Goal: Task Accomplishment & Management: Manage account settings

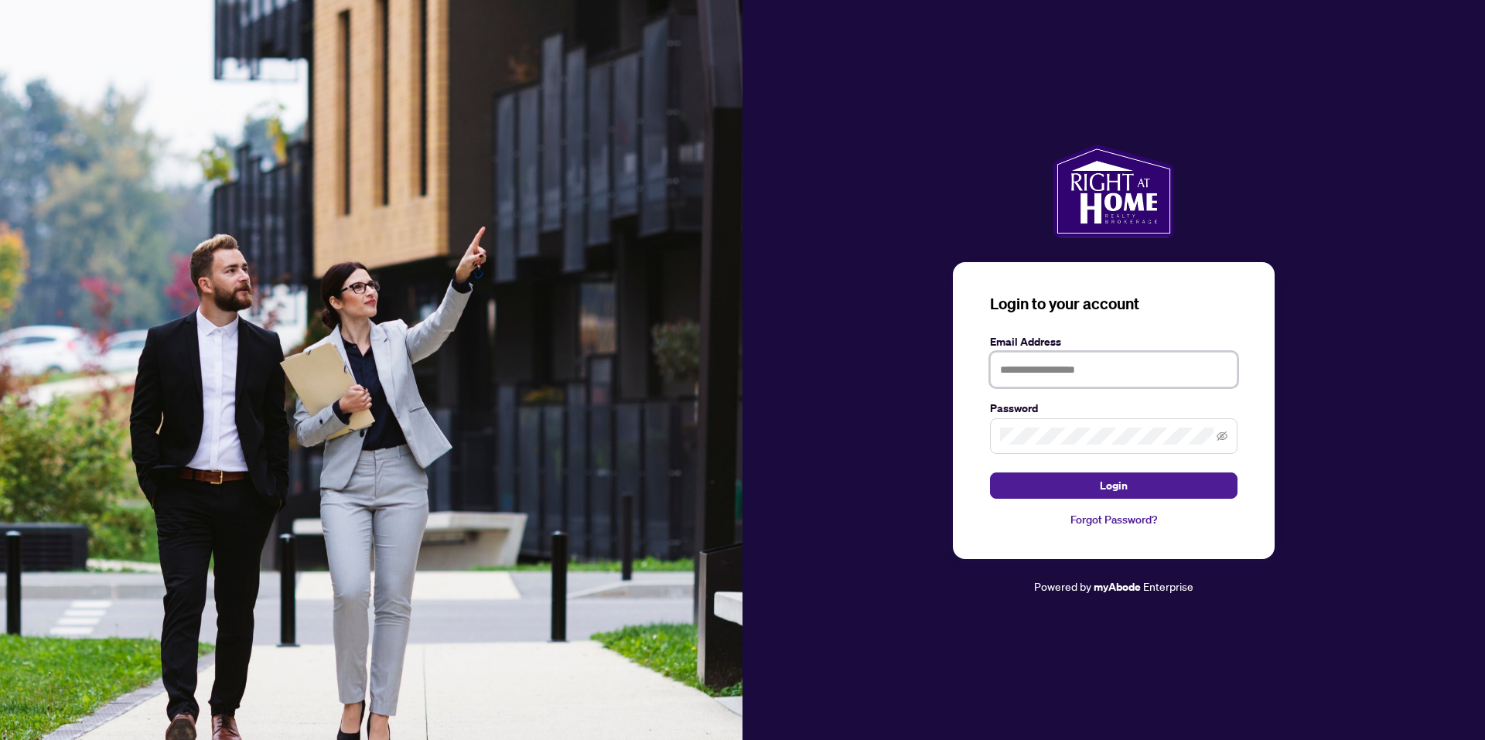
type input "**********"
click at [1123, 485] on span "Login" at bounding box center [1114, 485] width 28 height 25
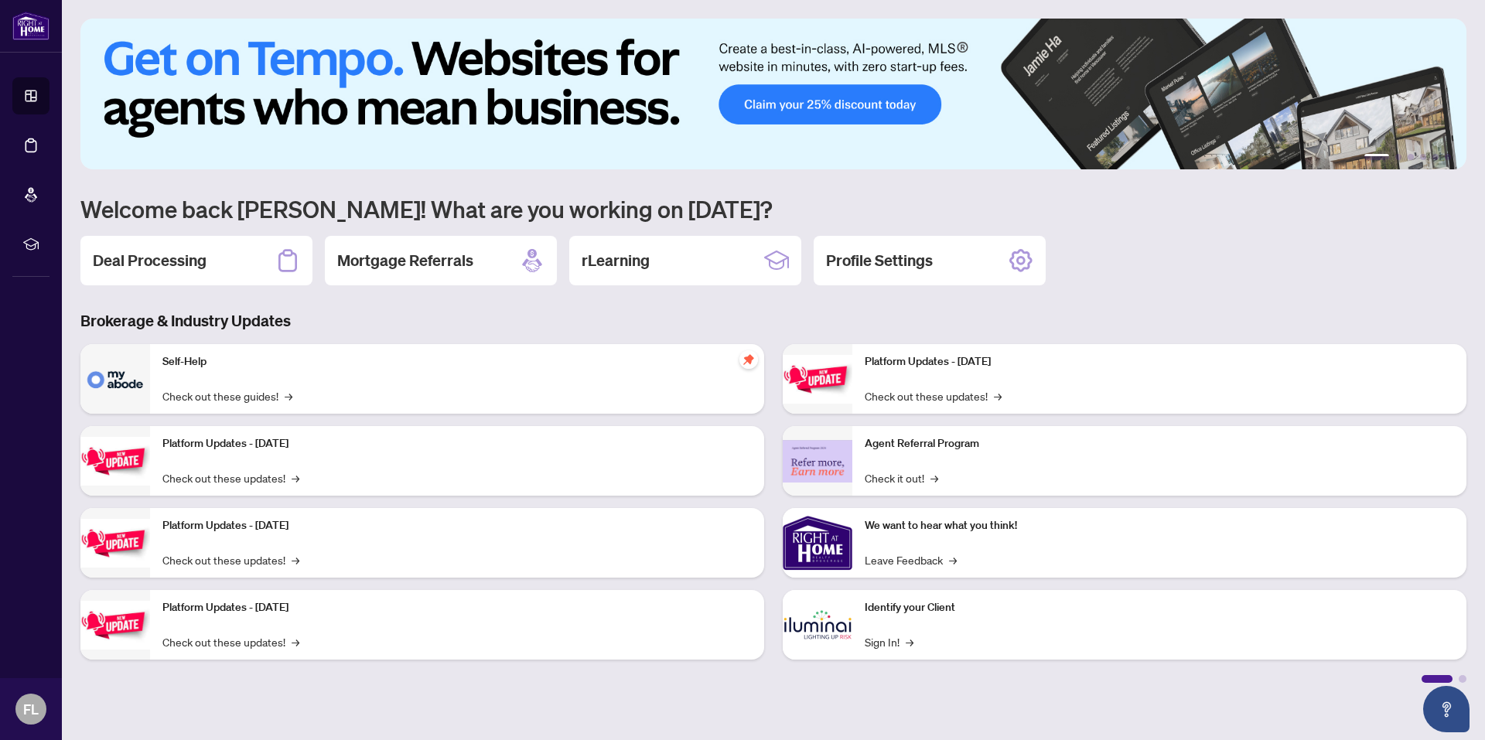
click at [197, 259] on h2 "Deal Processing" at bounding box center [150, 261] width 114 height 22
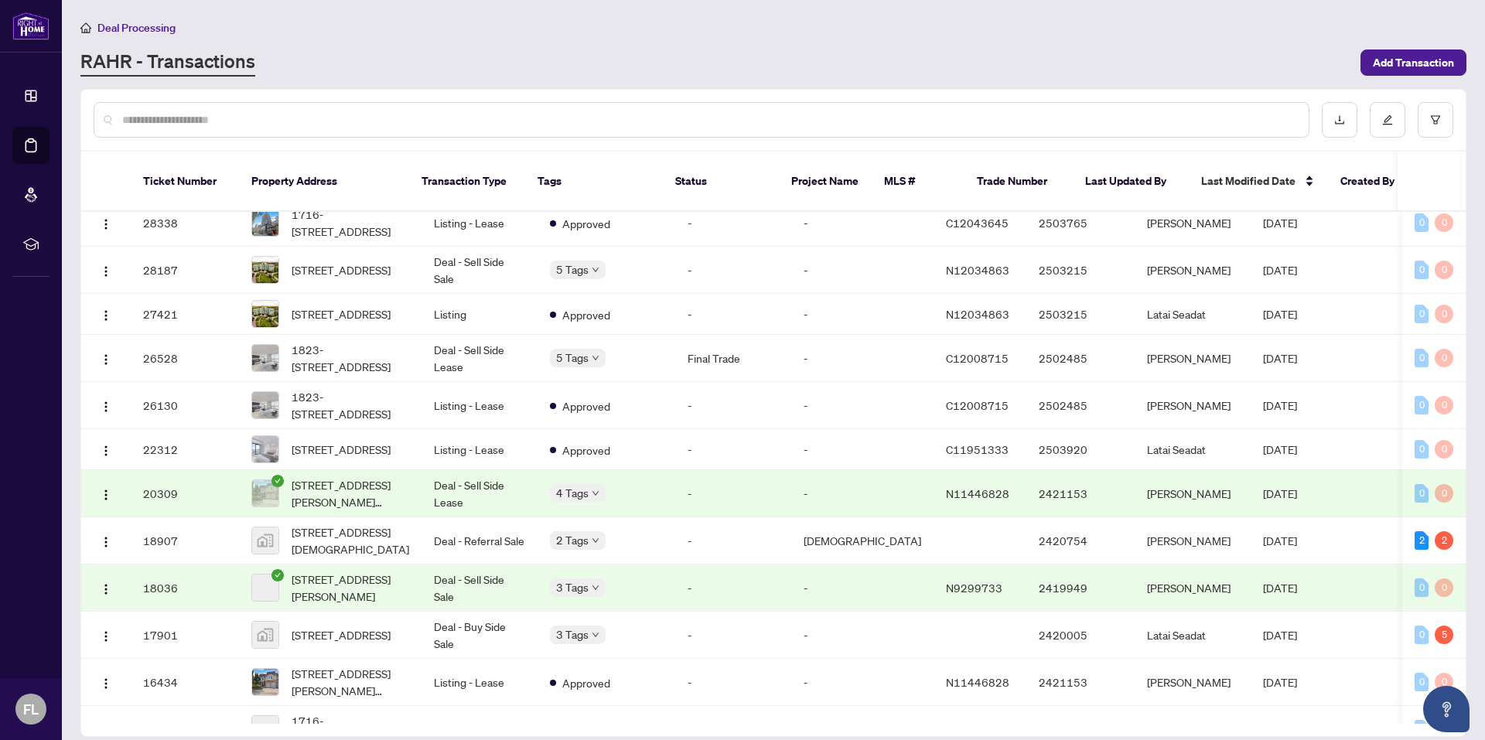
scroll to position [1238, 0]
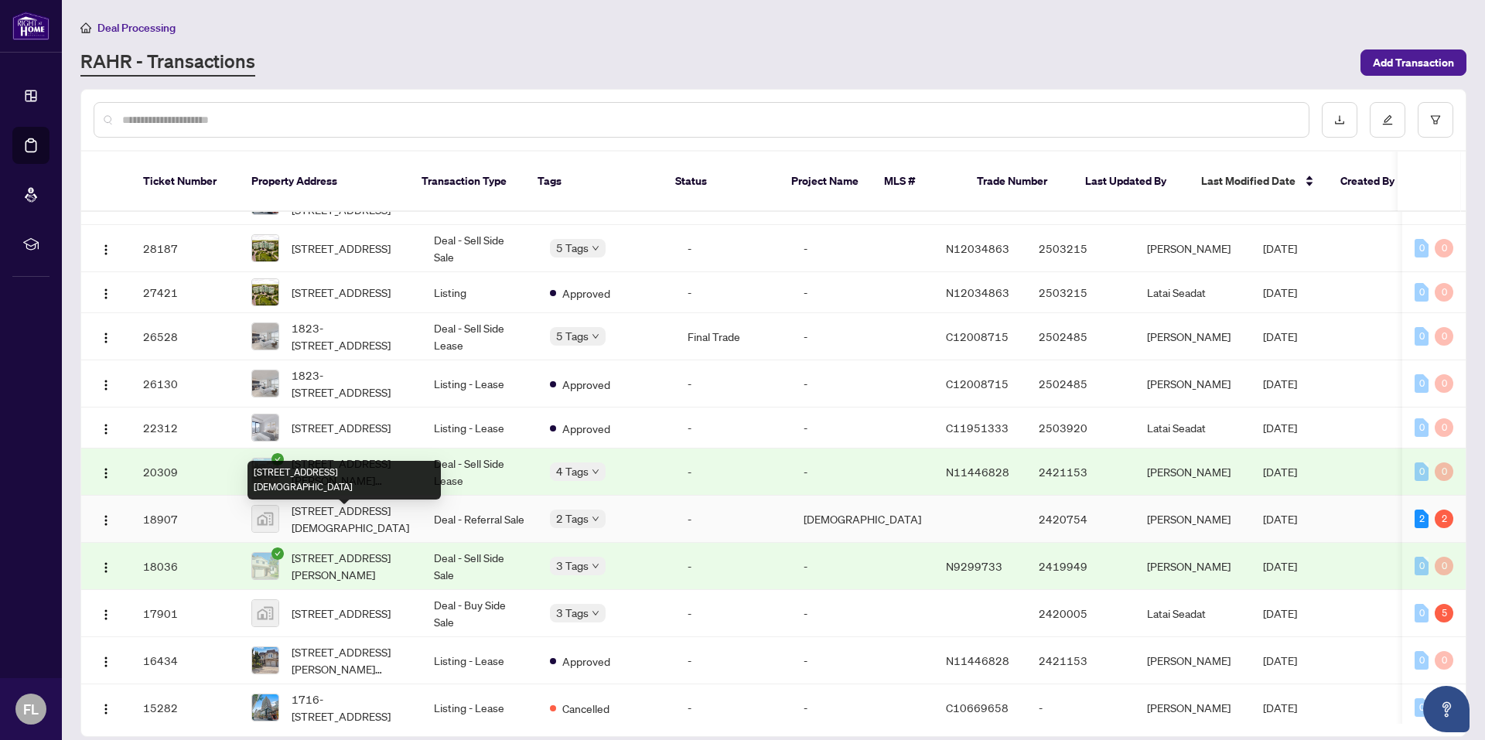
click at [395, 525] on span "[STREET_ADDRESS][DEMOGRAPHIC_DATA]" at bounding box center [351, 519] width 118 height 34
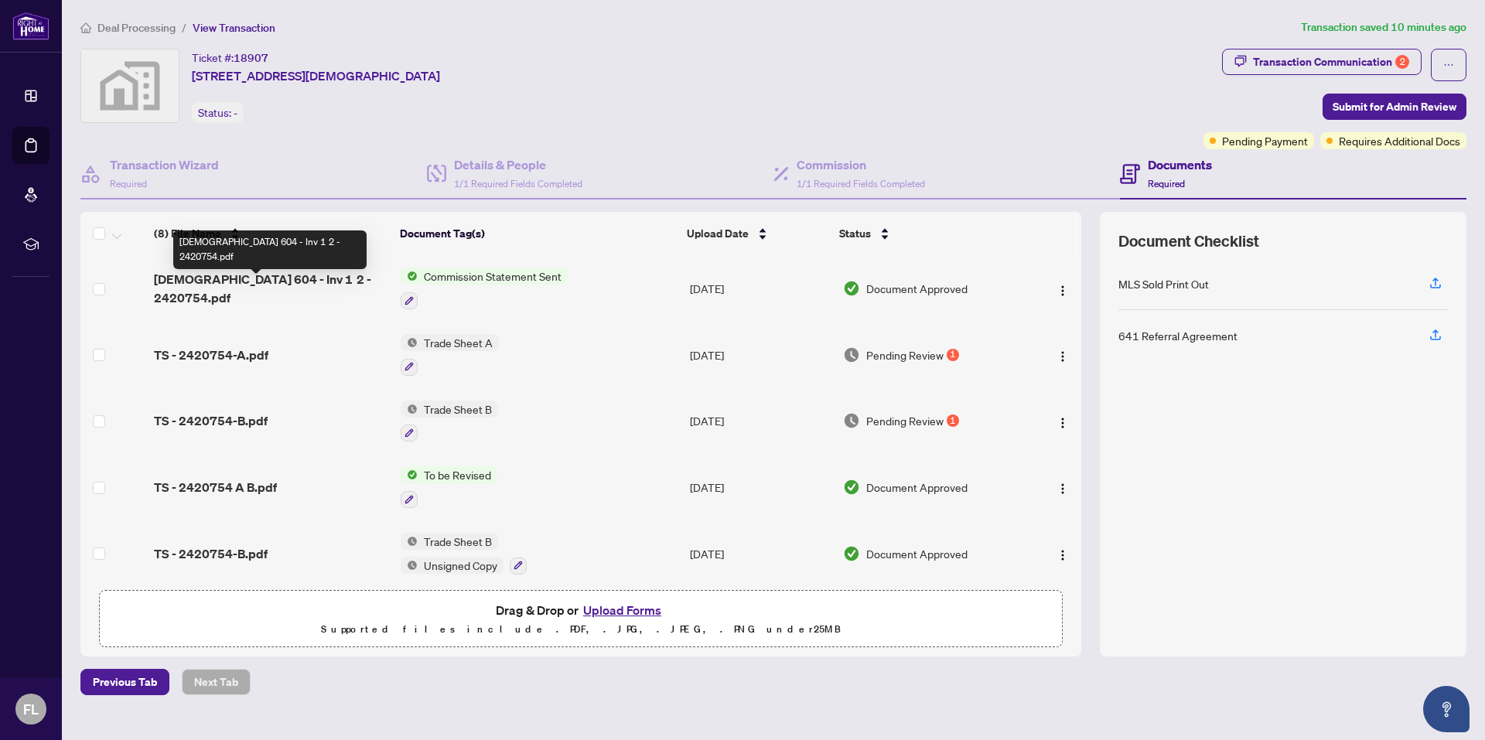
click at [316, 282] on span "[DEMOGRAPHIC_DATA] 604 - Inv 1 2 - 2420754.pdf" at bounding box center [271, 288] width 234 height 37
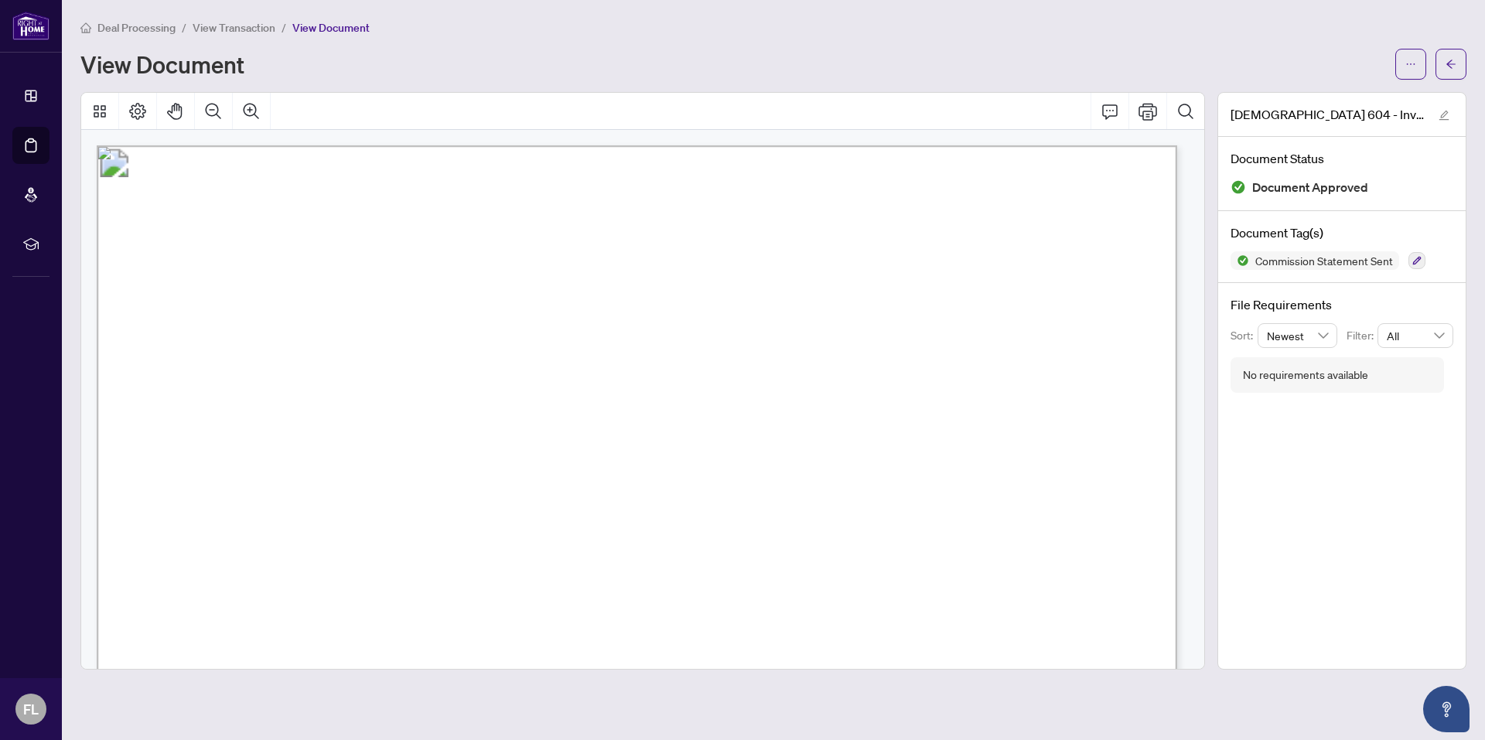
click at [1448, 68] on icon "arrow-left" at bounding box center [1451, 64] width 11 height 11
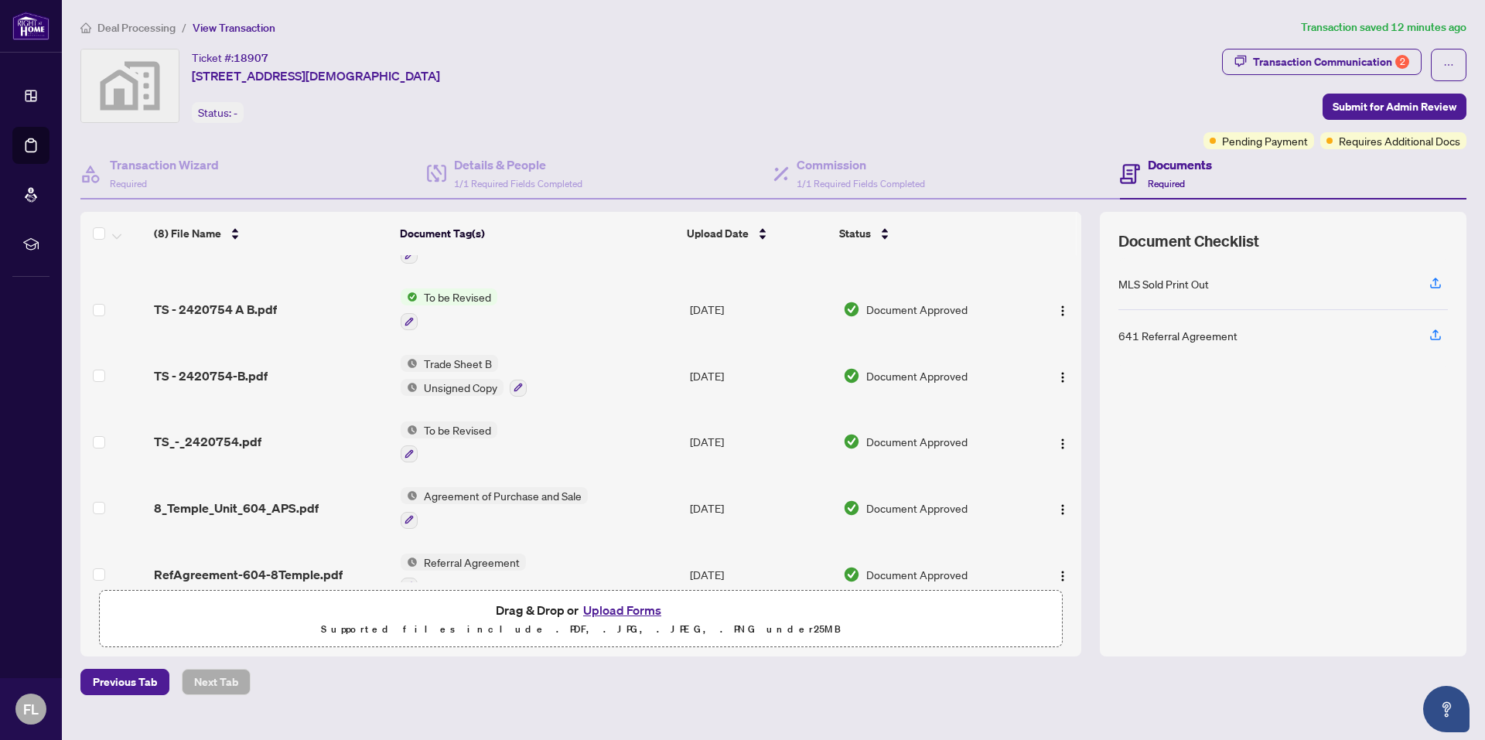
scroll to position [206, 0]
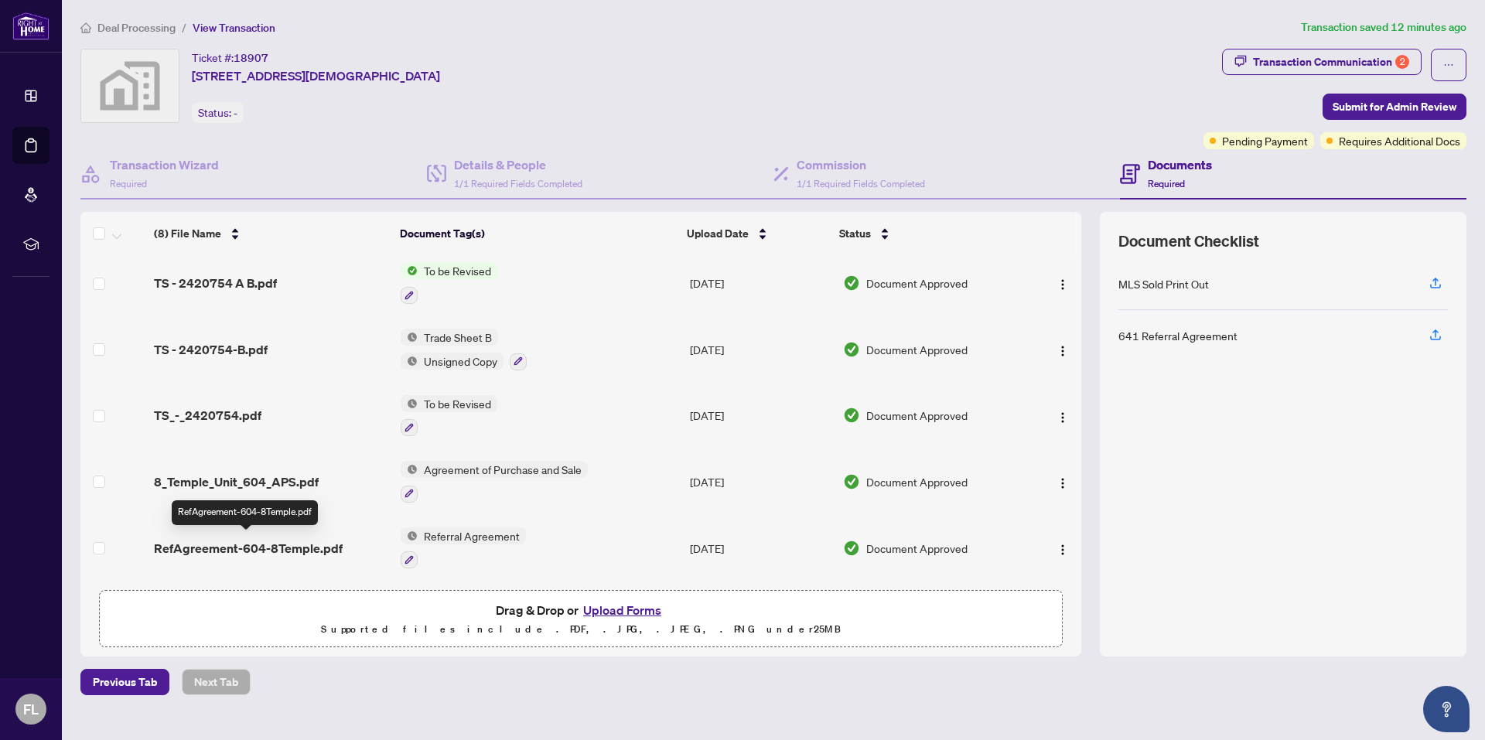
click at [298, 542] on span "RefAgreement-604-8Temple.pdf" at bounding box center [248, 548] width 189 height 19
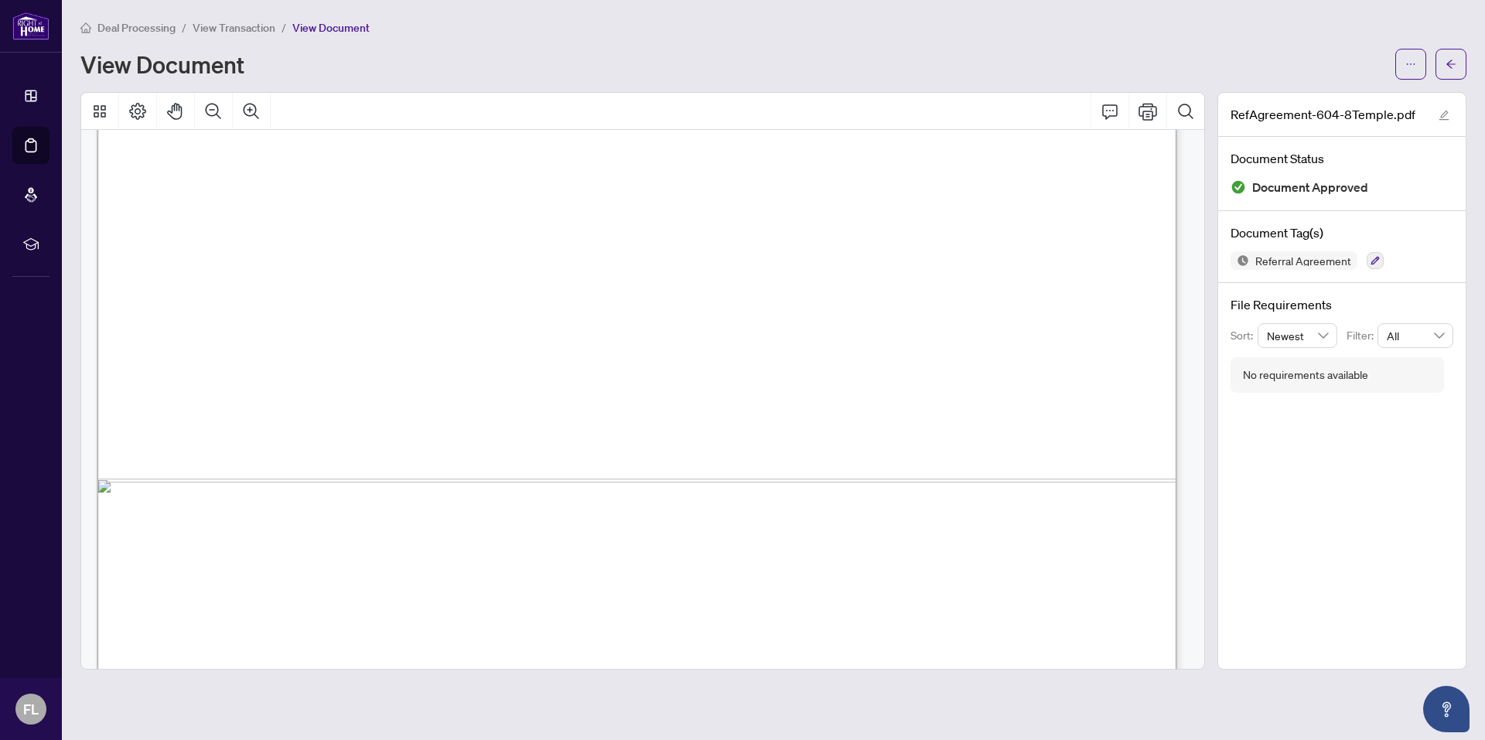
scroll to position [890, 0]
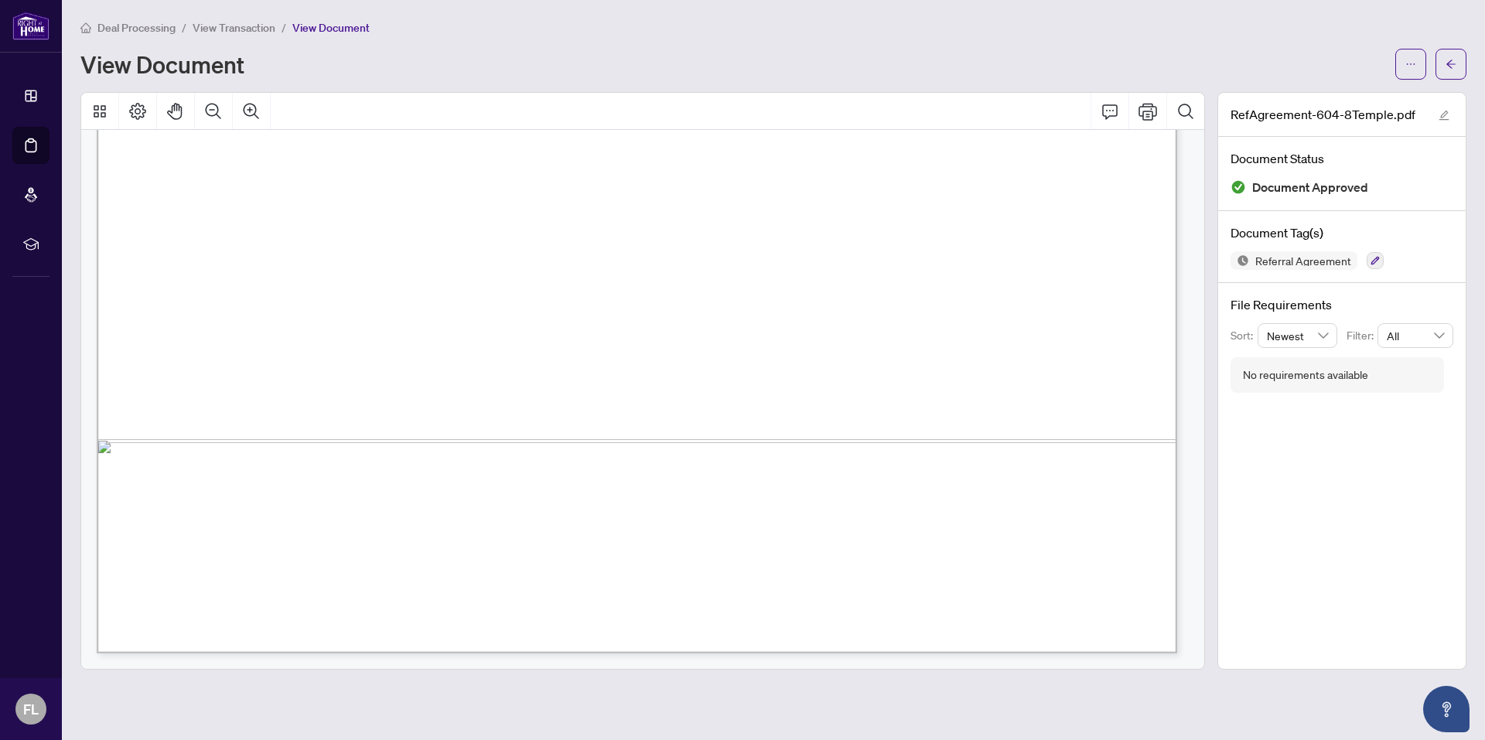
click at [1450, 60] on icon "arrow-left" at bounding box center [1451, 64] width 11 height 11
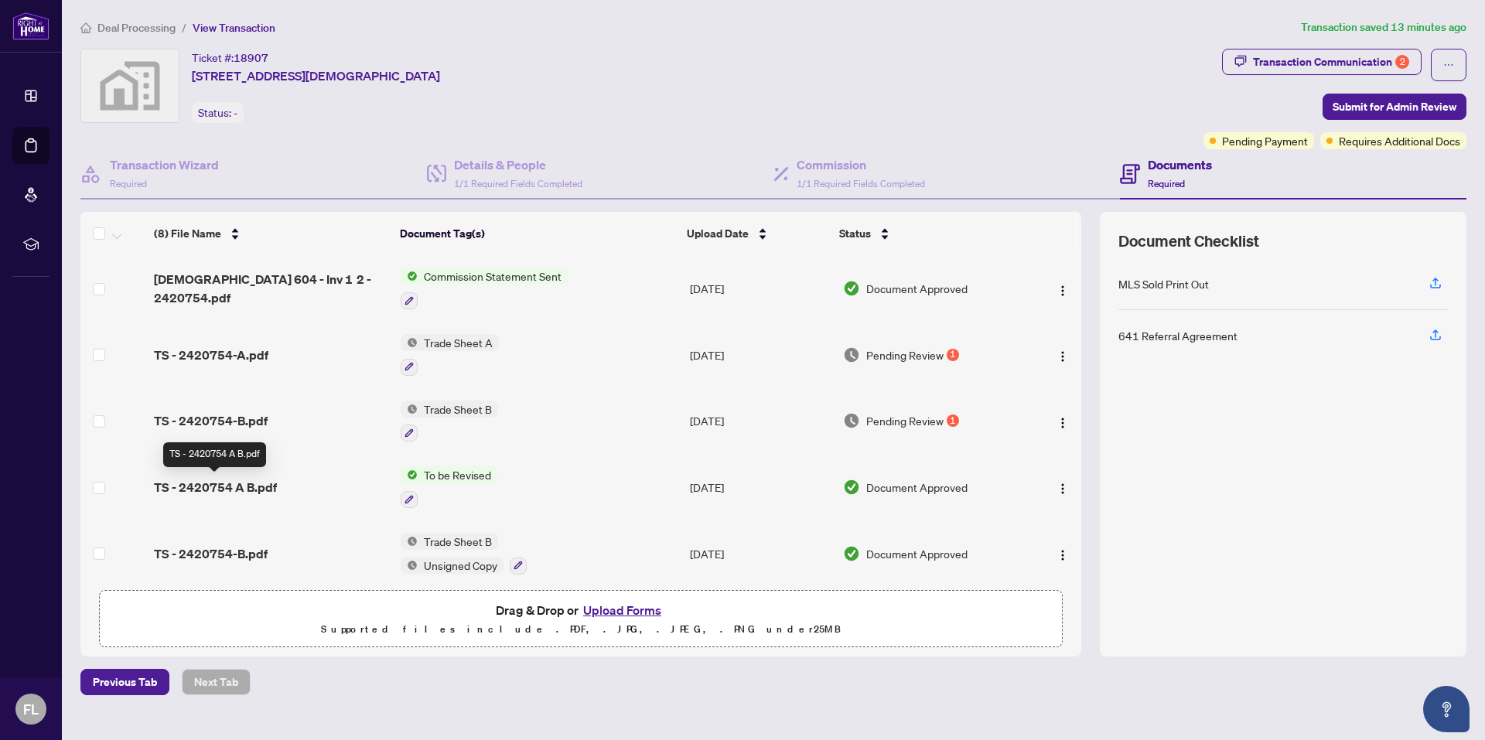
click at [238, 484] on span "TS - 2420754 A B.pdf" at bounding box center [215, 487] width 123 height 19
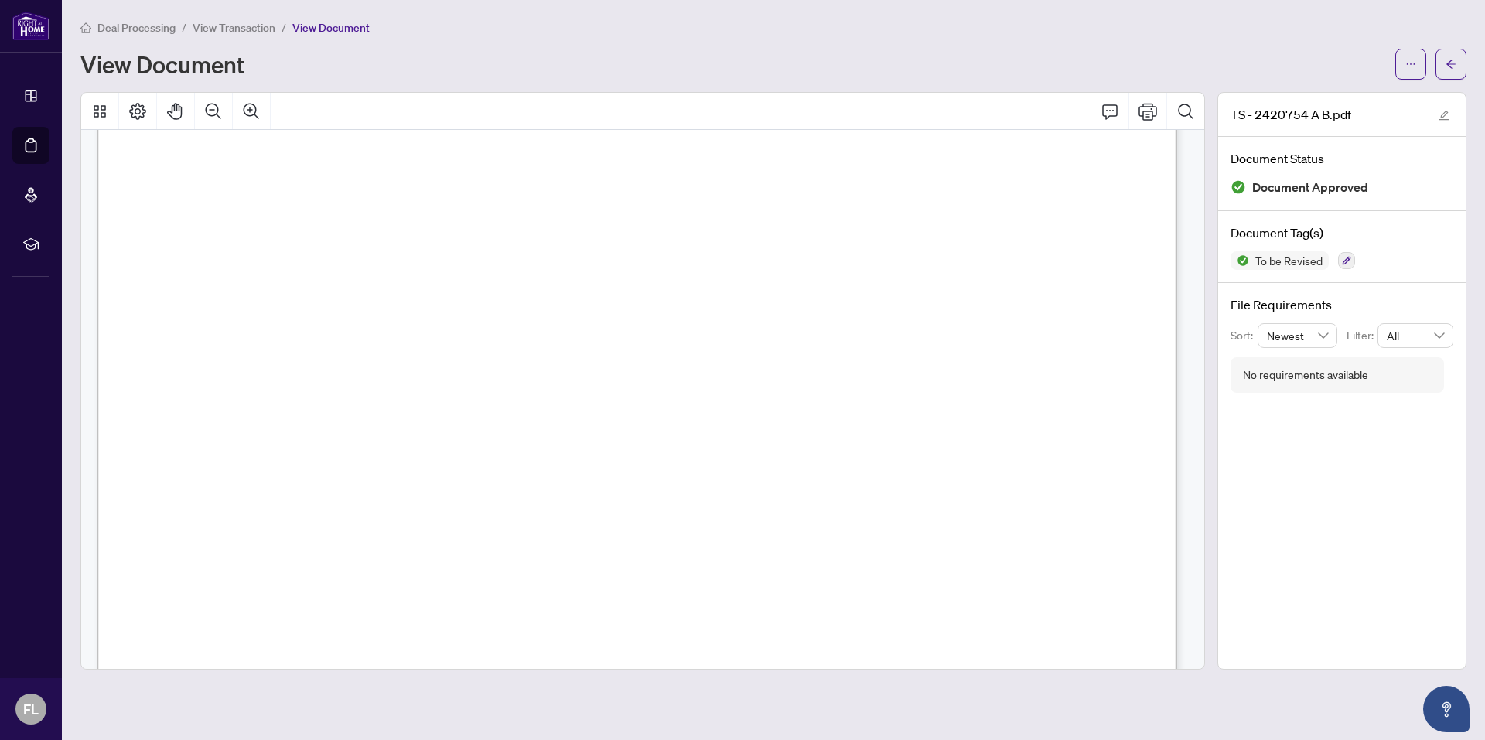
scroll to position [232, 0]
click at [1444, 63] on button "button" at bounding box center [1451, 64] width 31 height 31
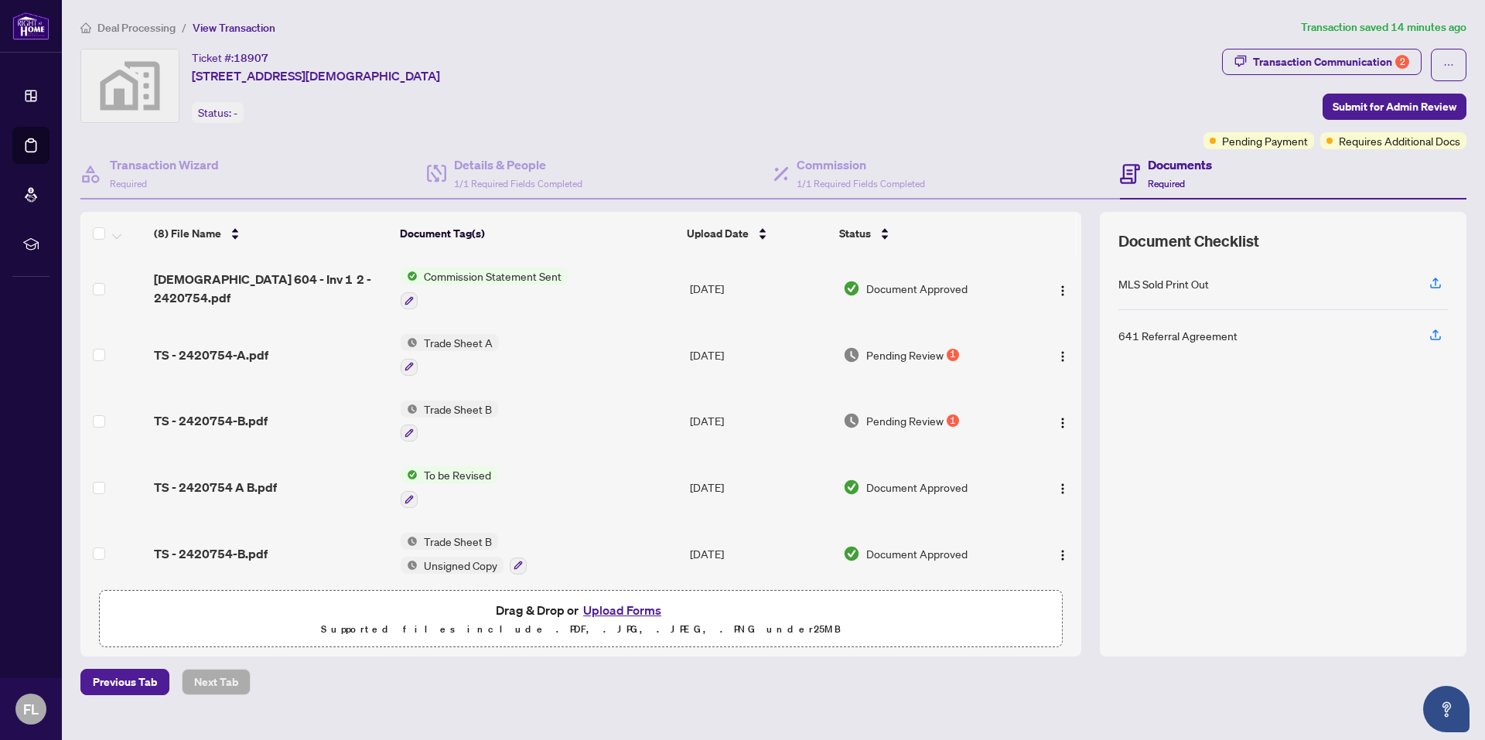
click at [450, 405] on span "Trade Sheet B" at bounding box center [458, 409] width 80 height 17
click at [253, 423] on span "TS - 2420754-B.pdf" at bounding box center [211, 421] width 114 height 19
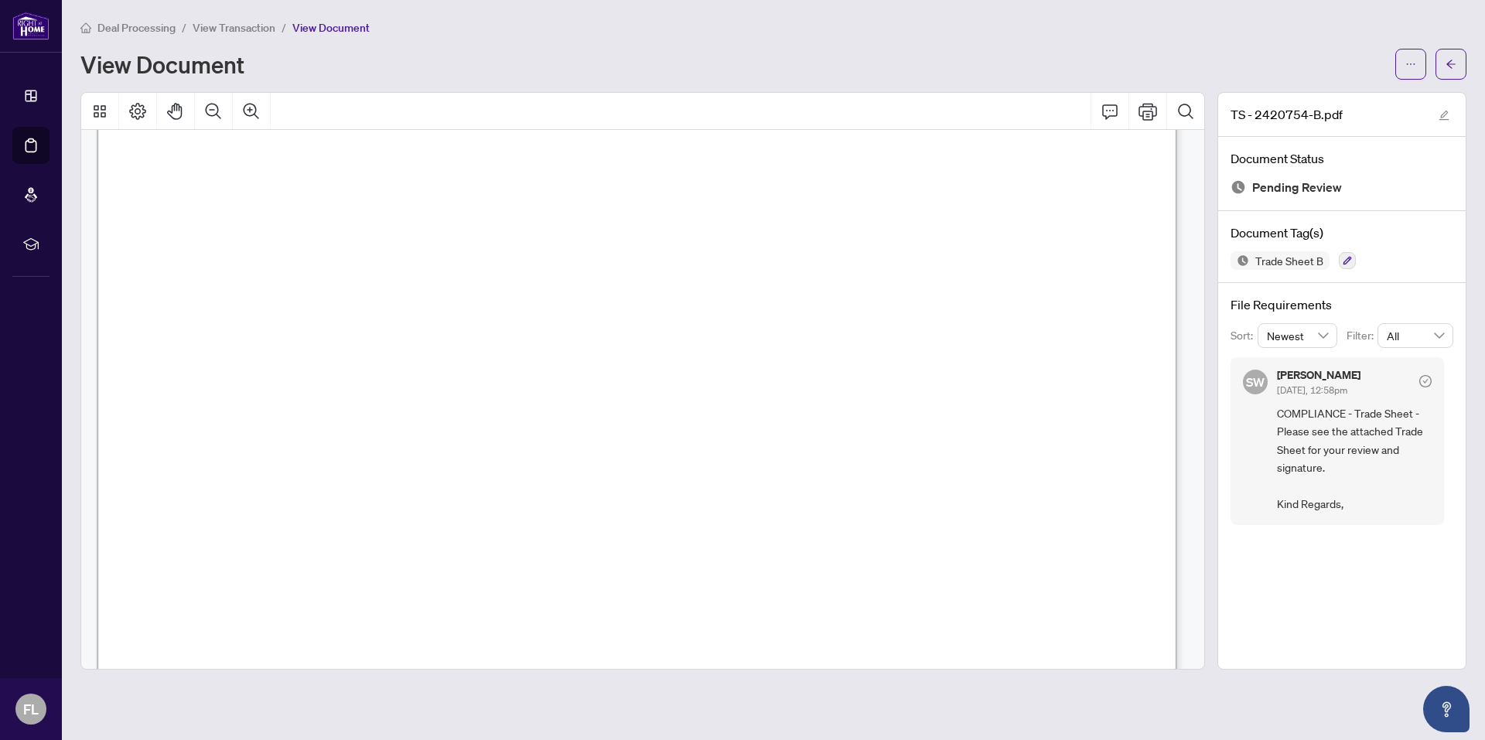
scroll to position [309, 0]
click at [1454, 69] on icon "arrow-left" at bounding box center [1451, 64] width 11 height 11
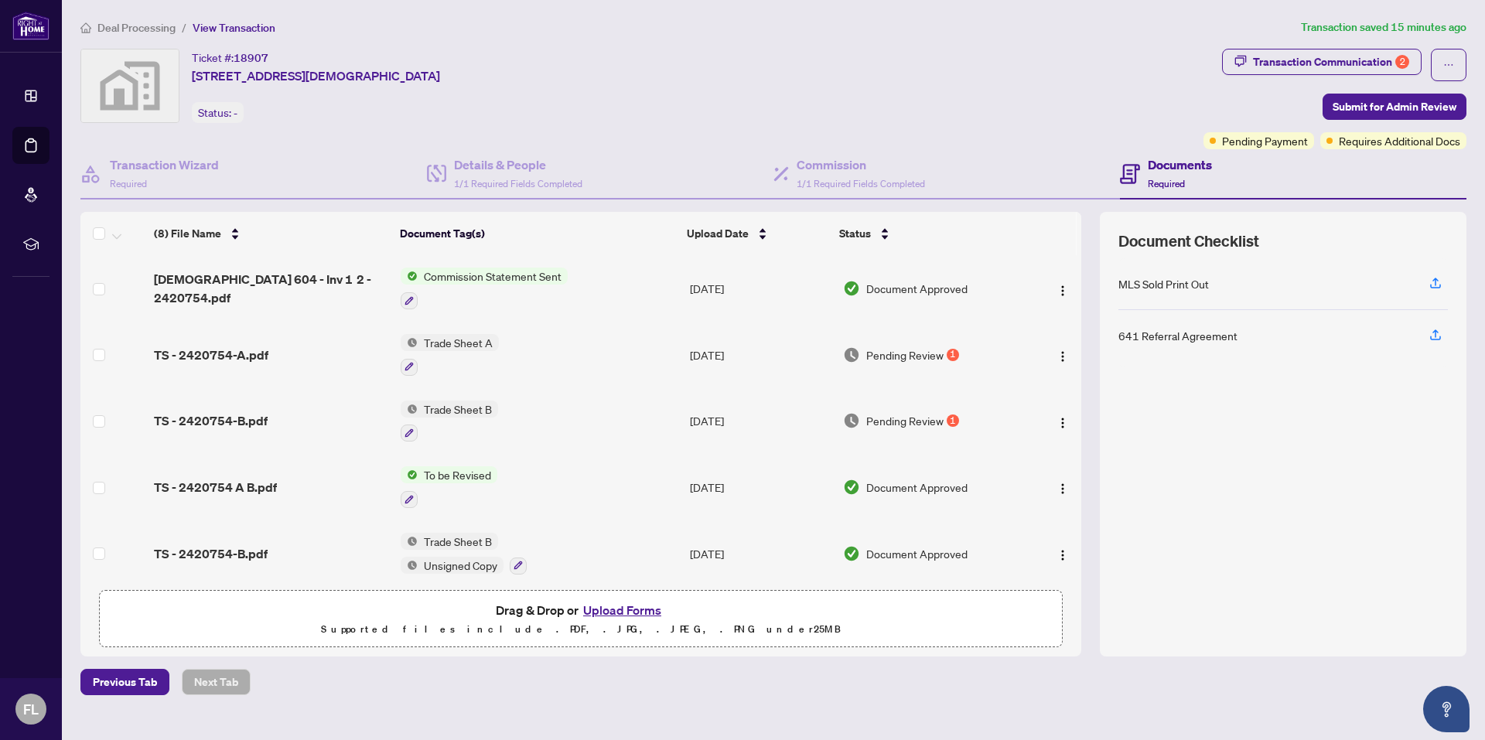
click at [447, 343] on span "Trade Sheet A" at bounding box center [458, 342] width 81 height 17
click at [241, 357] on span "TS - 2420754-A.pdf" at bounding box center [211, 355] width 115 height 19
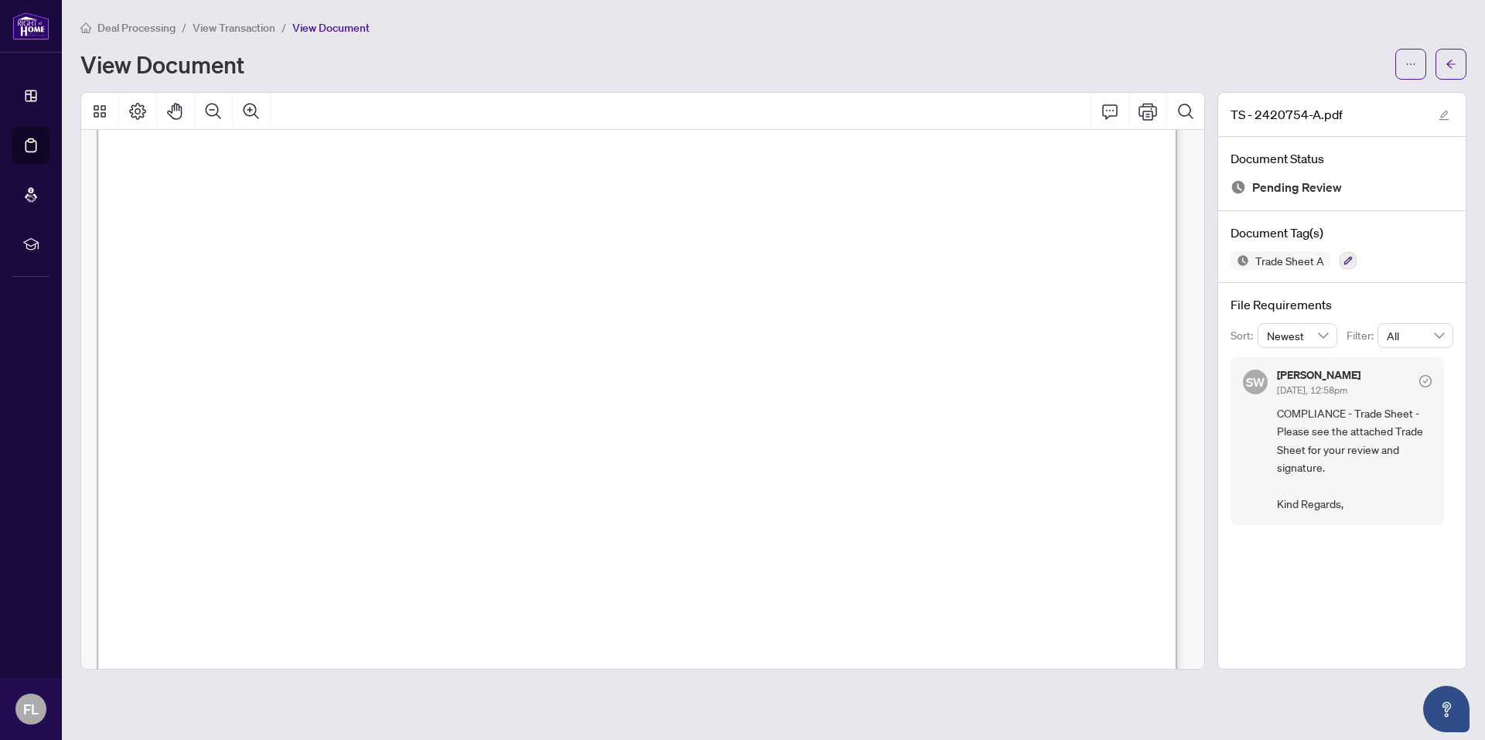
scroll to position [155, 0]
click at [1449, 63] on icon "arrow-left" at bounding box center [1451, 64] width 11 height 11
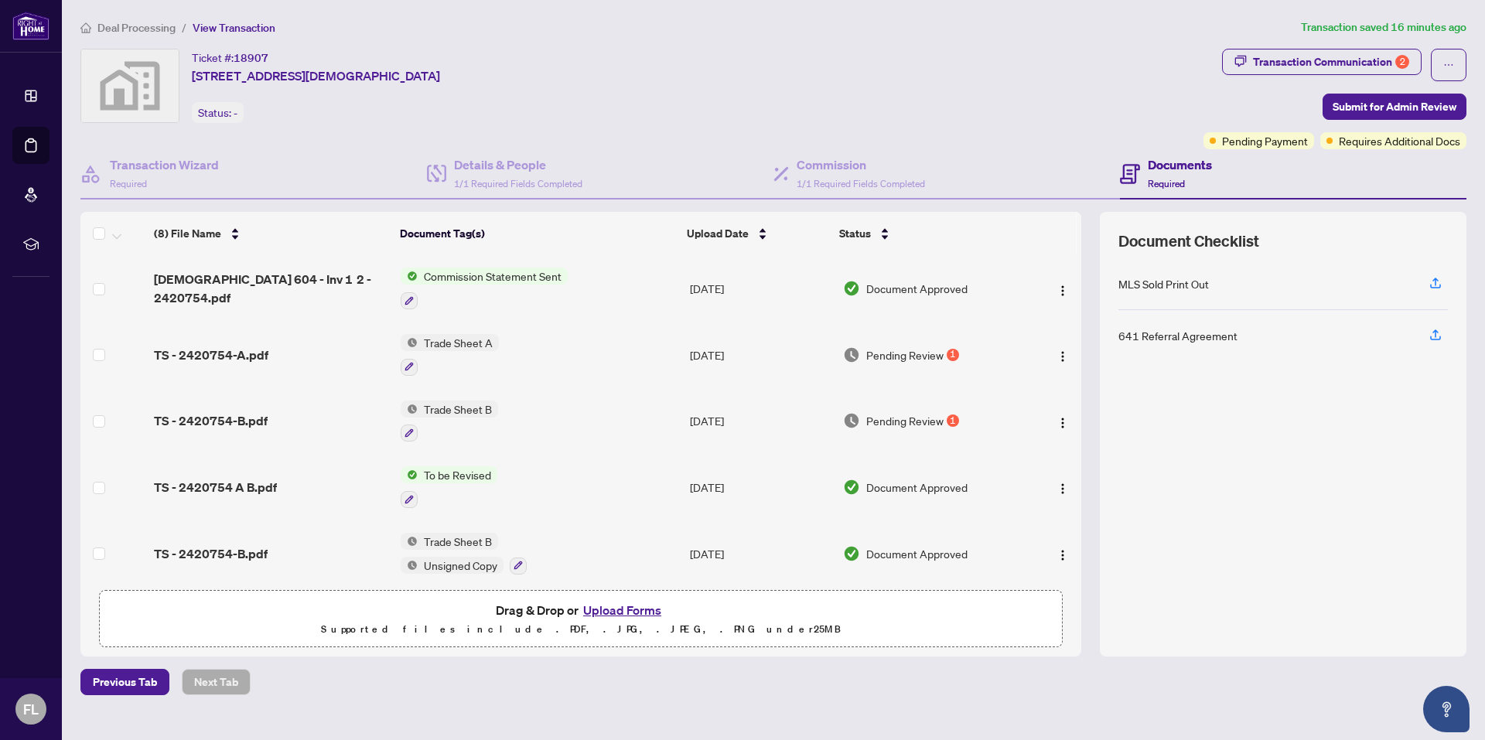
click at [1325, 56] on div "Transaction Communication 2" at bounding box center [1331, 62] width 156 height 25
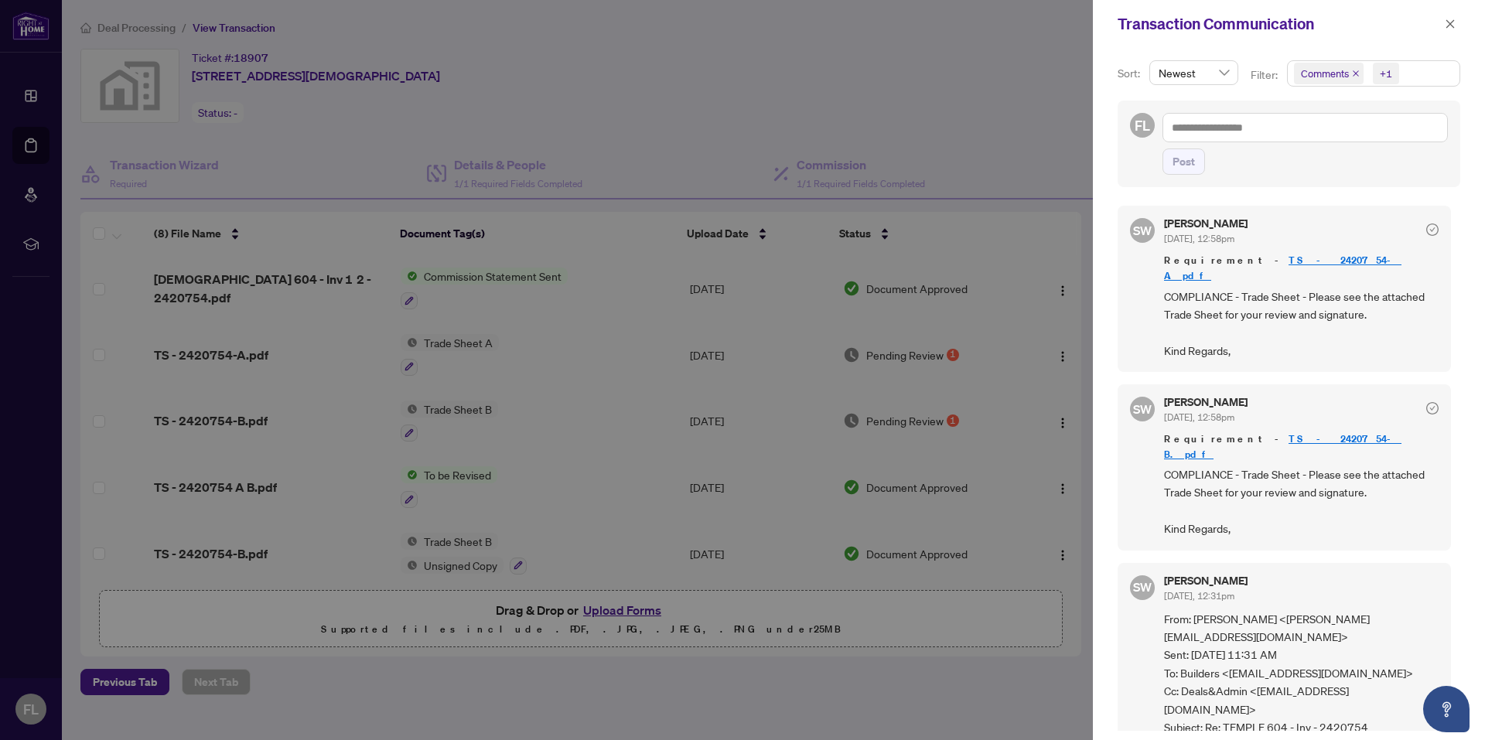
scroll to position [77, 0]
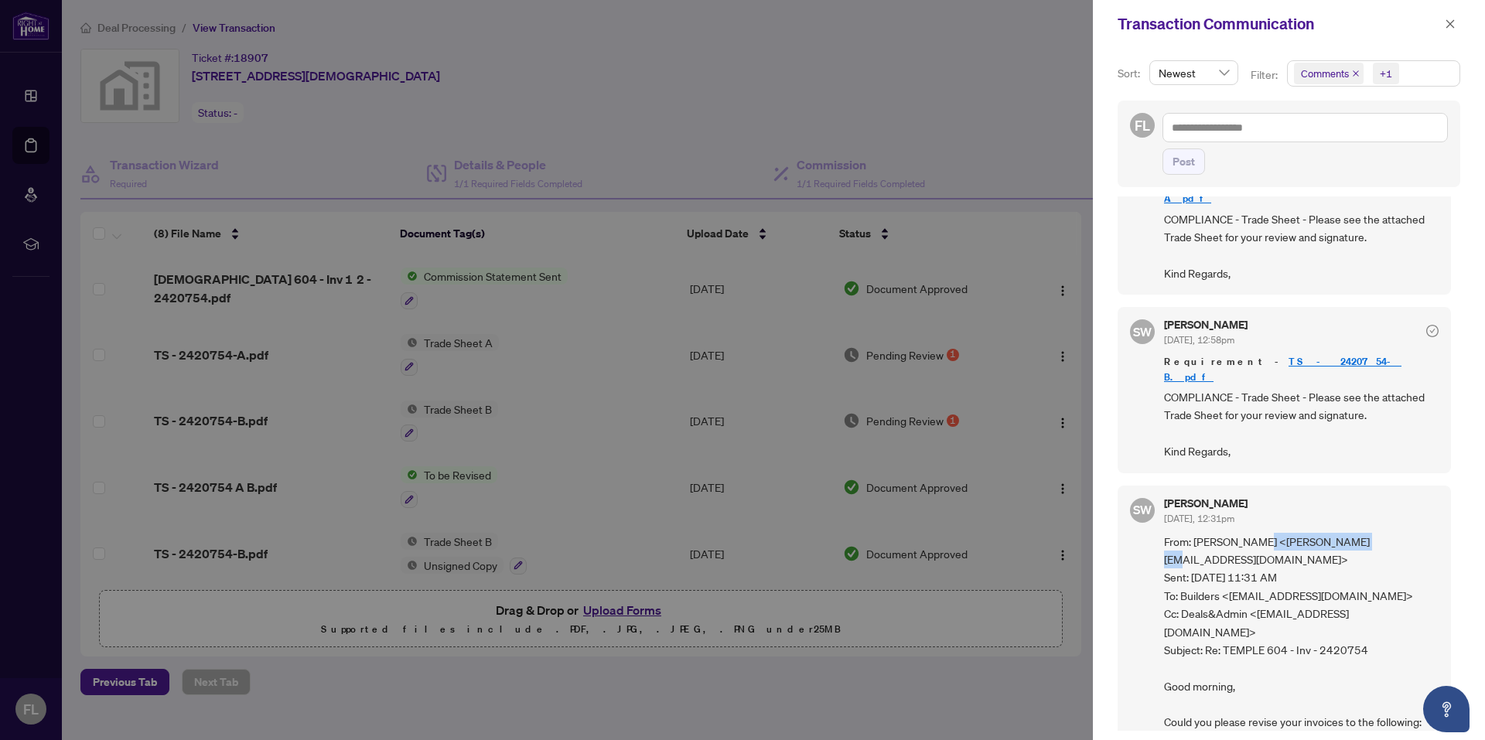
drag, startPoint x: 1260, startPoint y: 510, endPoint x: 1356, endPoint y: 512, distance: 96.0
click at [1356, 533] on span "From: [PERSON_NAME] <[PERSON_NAME][EMAIL_ADDRESS][DOMAIN_NAME]> Sent: [DATE] 11…" at bounding box center [1301, 741] width 275 height 416
copy span "[PERSON_NAME][EMAIL_ADDRESS][DOMAIN_NAME]"
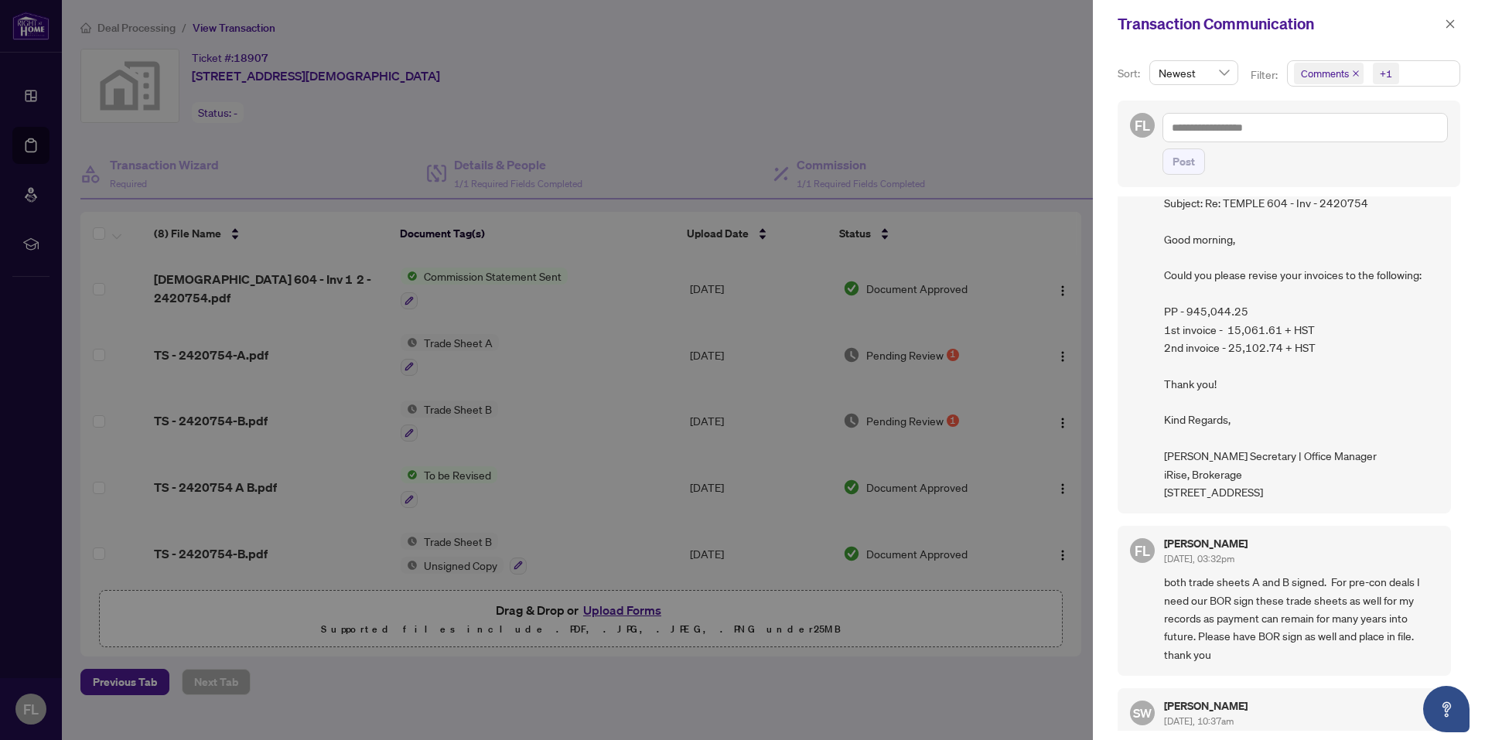
scroll to position [542, 0]
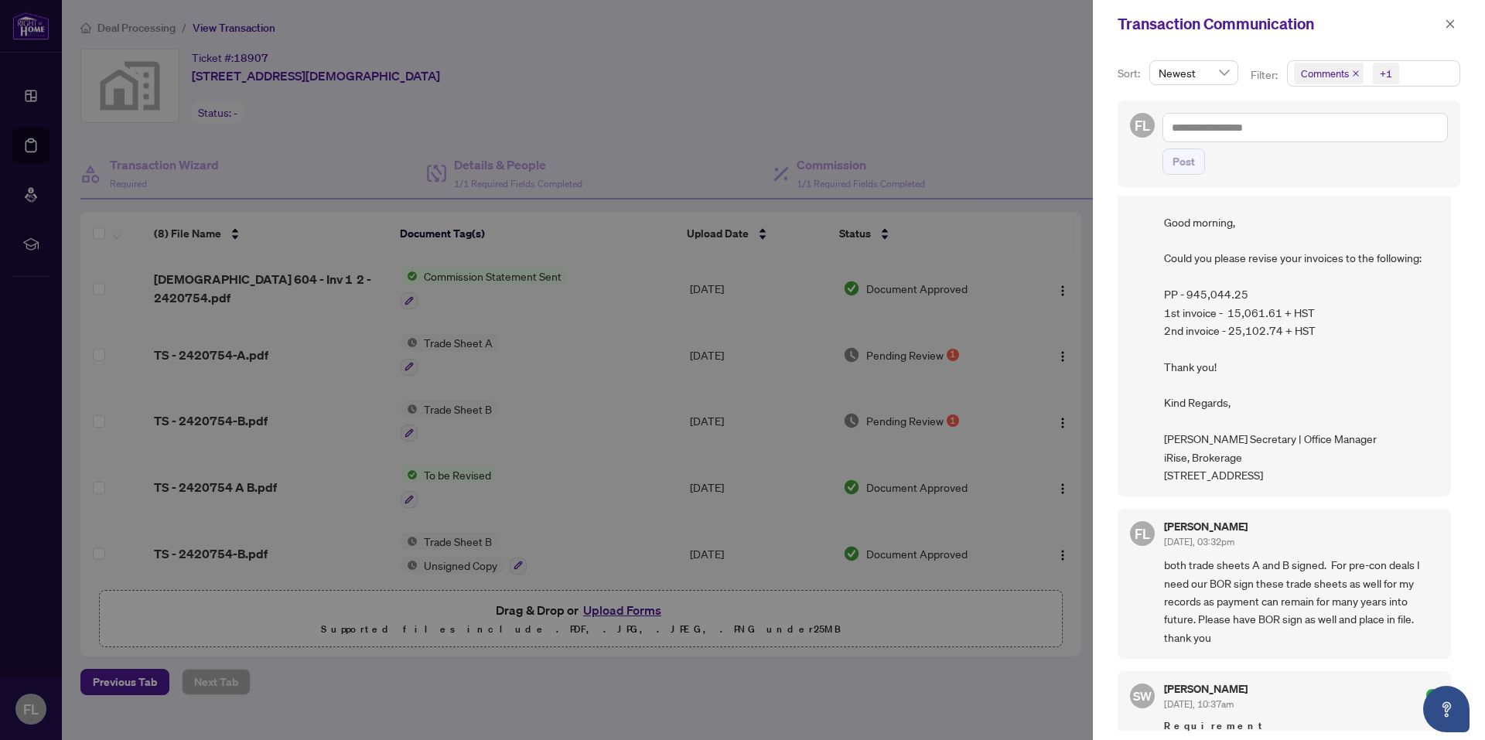
click at [1445, 26] on icon "close" at bounding box center [1450, 24] width 11 height 11
